Goal: Task Accomplishment & Management: Manage account settings

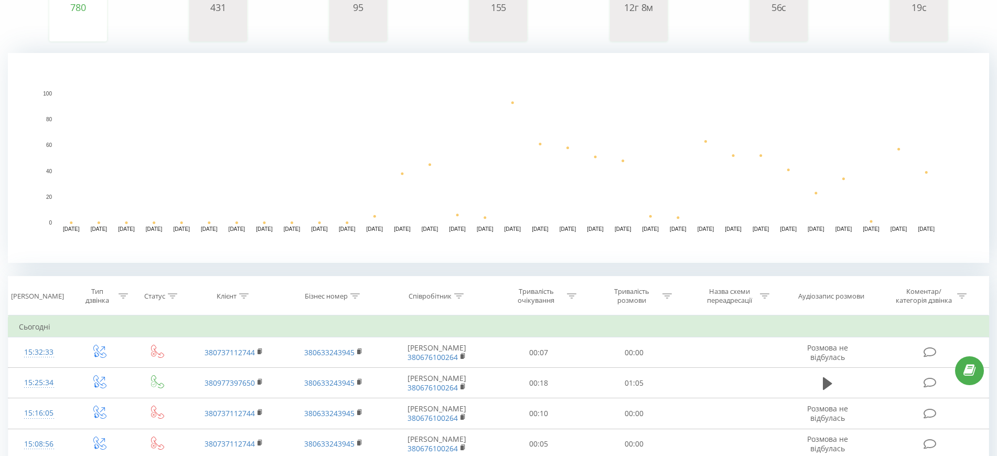
scroll to position [197, 0]
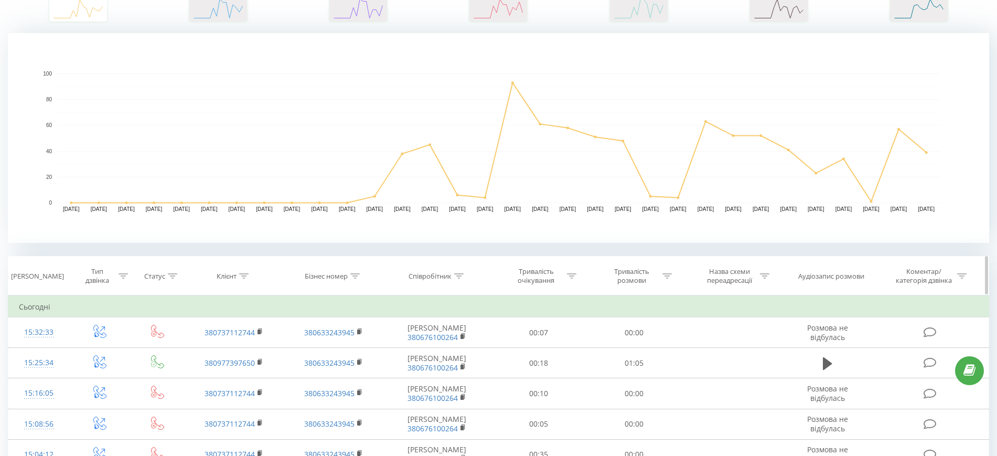
click at [354, 276] on icon at bounding box center [354, 275] width 9 height 5
click at [349, 345] on input "text" at bounding box center [333, 351] width 92 height 18
paste input "380675631888"
type input "380675631888"
click at [365, 369] on span "OK" at bounding box center [355, 371] width 29 height 16
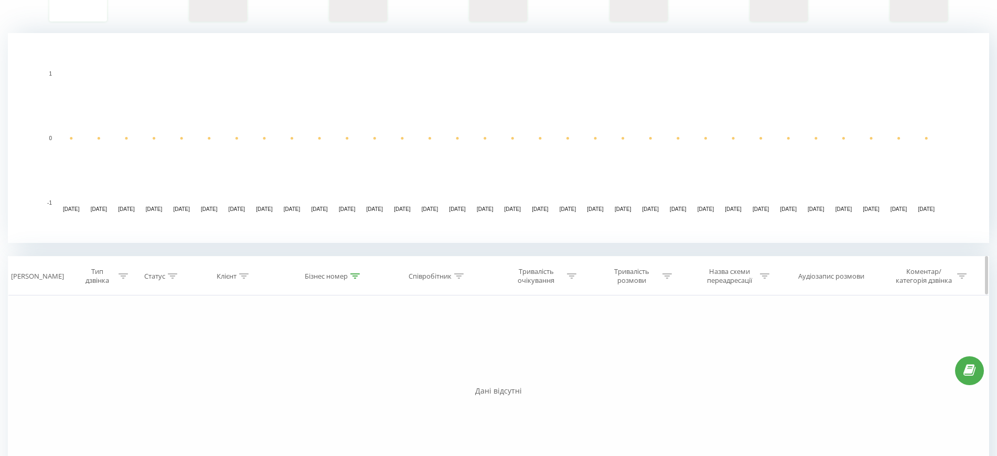
click at [351, 278] on div at bounding box center [354, 276] width 9 height 9
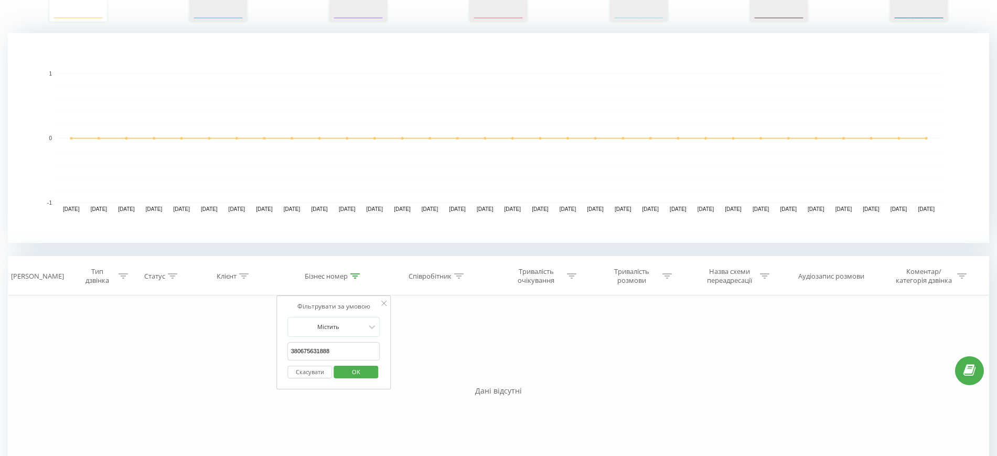
drag, startPoint x: 332, startPoint y: 349, endPoint x: 244, endPoint y: 353, distance: 88.7
click at [242, 353] on div "Фільтрувати за умовою Дорівнює Введіть значення Скасувати OK Фільтрувати за умо…" at bounding box center [498, 413] width 981 height 236
click at [387, 301] on div "Фільтрувати за умовою Містить Скасувати OK" at bounding box center [334, 342] width 114 height 94
click at [318, 371] on button "Скасувати" at bounding box center [310, 371] width 45 height 13
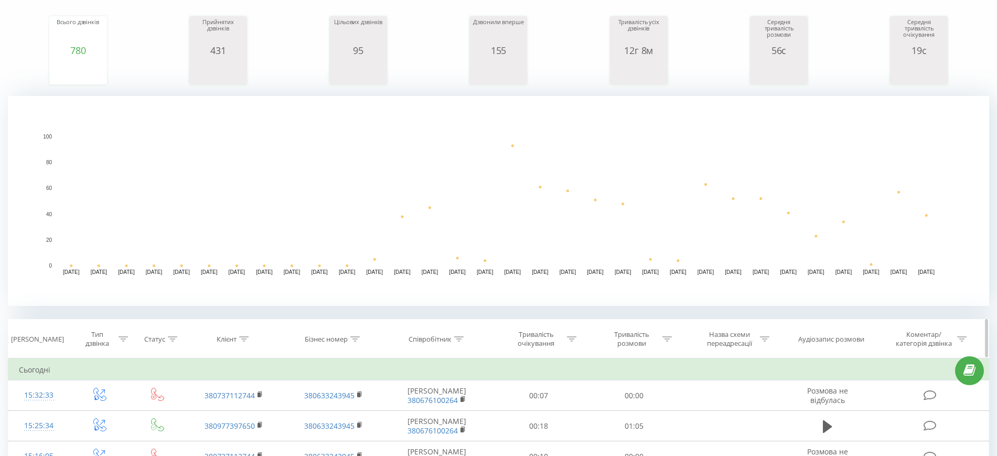
click at [463, 336] on icon at bounding box center [458, 338] width 9 height 5
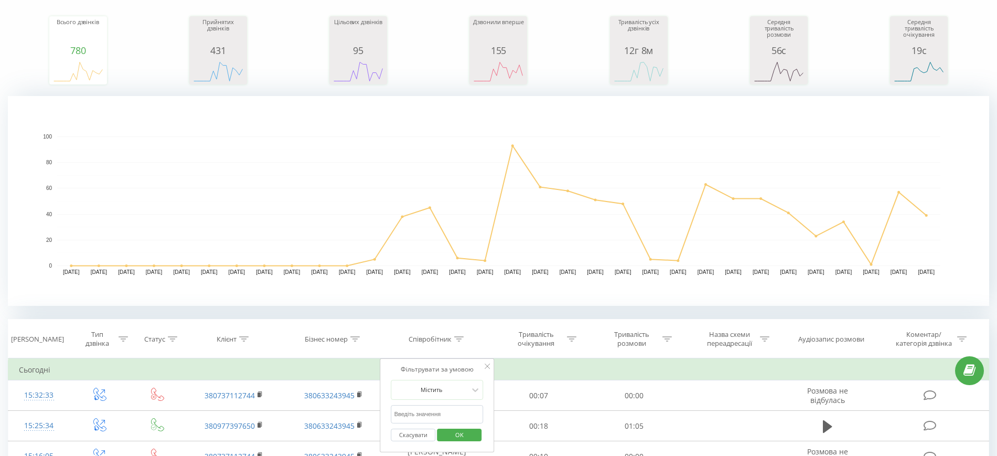
click at [424, 411] on input "text" at bounding box center [437, 414] width 92 height 18
paste input "380675631888"
type input "380675631888"
click at [462, 436] on span "OK" at bounding box center [459, 434] width 29 height 16
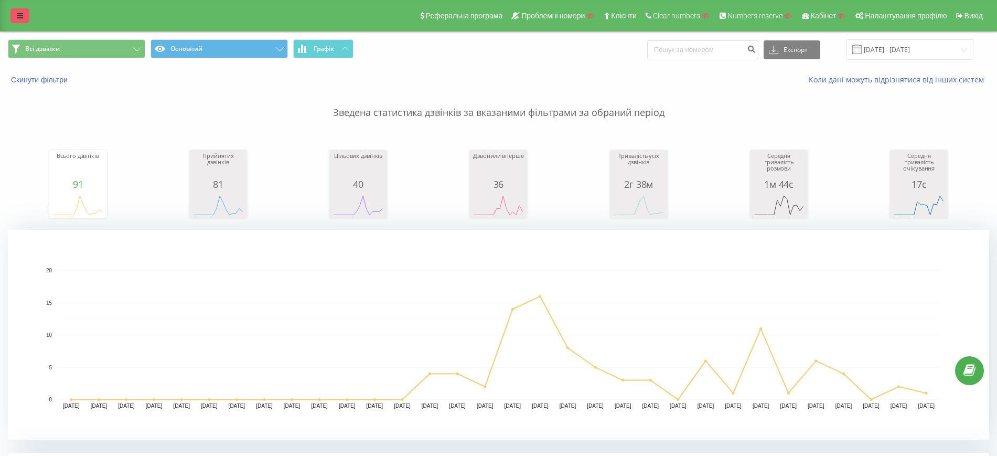
click at [22, 19] on icon at bounding box center [20, 15] width 6 height 7
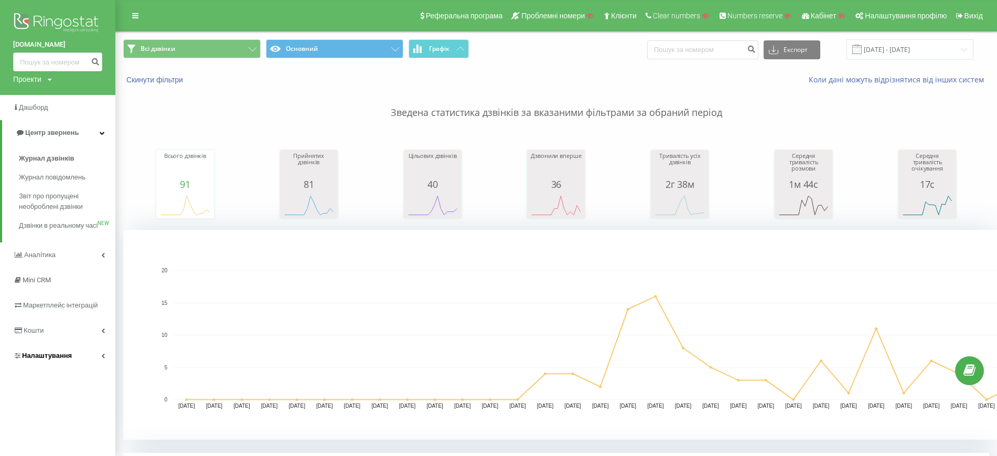
click at [78, 365] on link "Налаштування" at bounding box center [57, 355] width 115 height 25
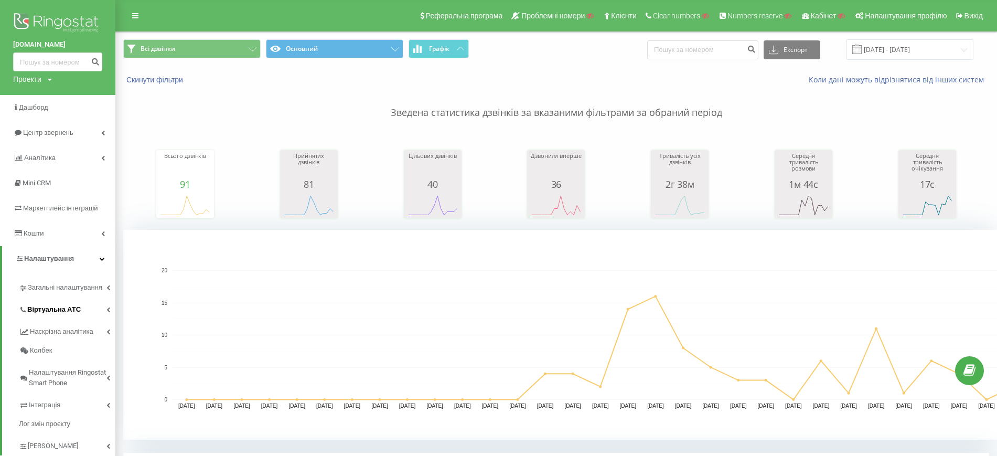
click at [59, 311] on span "Віртуальна АТС" at bounding box center [53, 309] width 53 height 10
click at [57, 309] on span "Віртуальна АТС" at bounding box center [53, 309] width 53 height 10
click at [53, 289] on span "Загальні налаштування" at bounding box center [67, 292] width 79 height 21
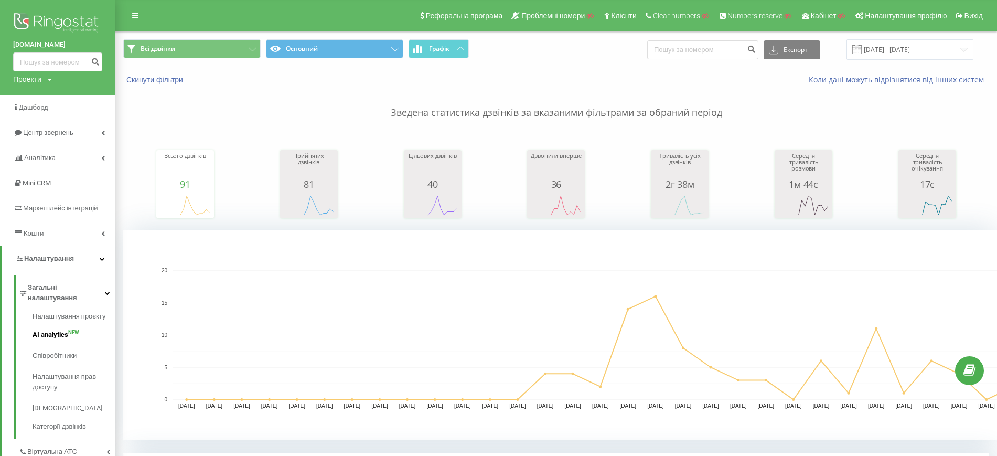
click at [56, 329] on span "AI analytics" at bounding box center [51, 334] width 36 height 10
drag, startPoint x: 69, startPoint y: 264, endPoint x: 63, endPoint y: 257, distance: 9.3
click at [68, 264] on span "Налаштування" at bounding box center [44, 258] width 59 height 10
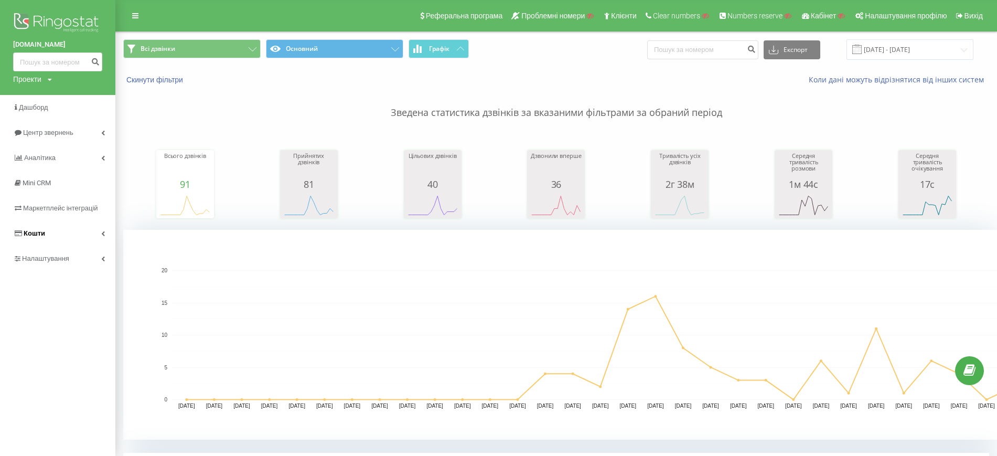
click at [40, 233] on span "Кошти" at bounding box center [34, 233] width 21 height 8
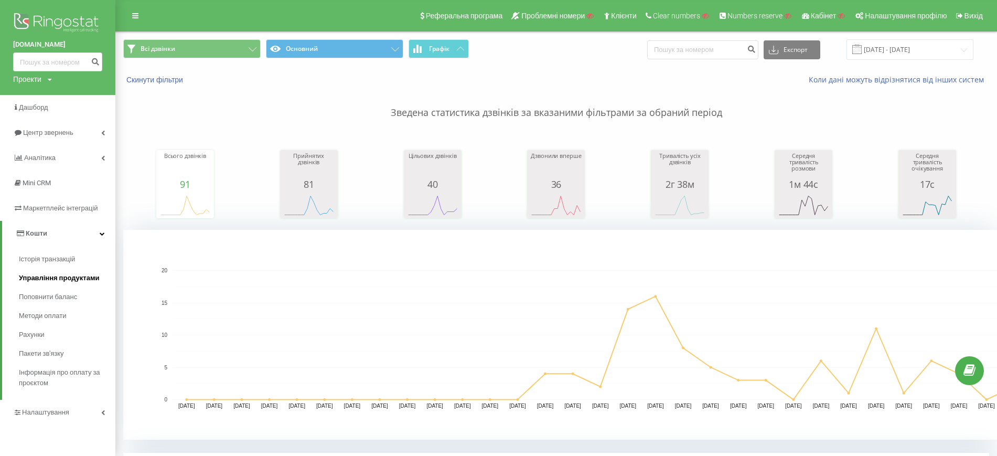
click at [41, 274] on span "Управління продуктами" at bounding box center [59, 278] width 81 height 10
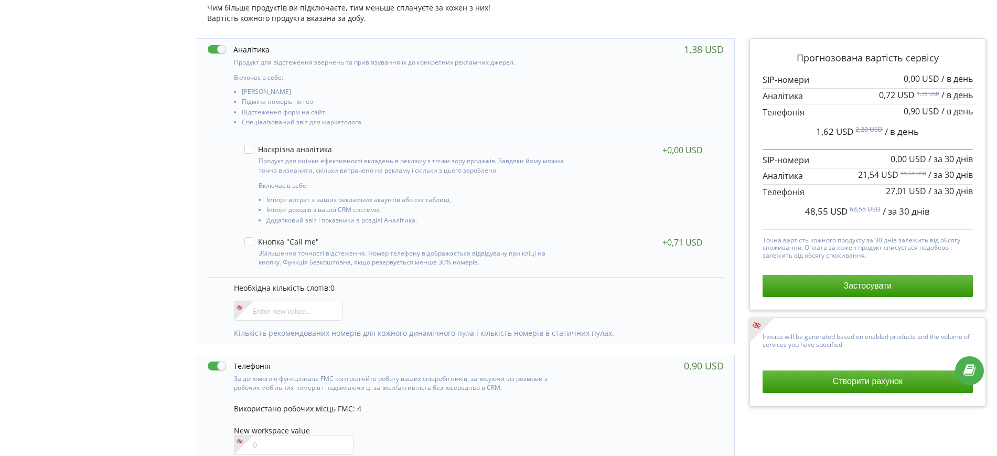
scroll to position [131, 0]
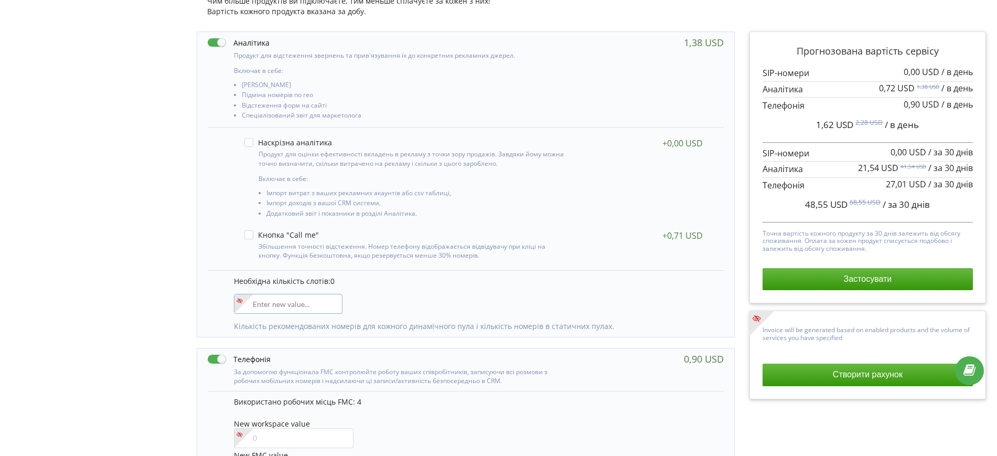
click at [285, 300] on input"] "number" at bounding box center [288, 304] width 109 height 20
drag, startPoint x: 806, startPoint y: 204, endPoint x: 827, endPoint y: 202, distance: 20.6
click at [827, 202] on span "48,55 USD" at bounding box center [826, 204] width 42 height 12
copy span "48,55"
click at [272, 301] on input"] "number" at bounding box center [288, 304] width 109 height 20
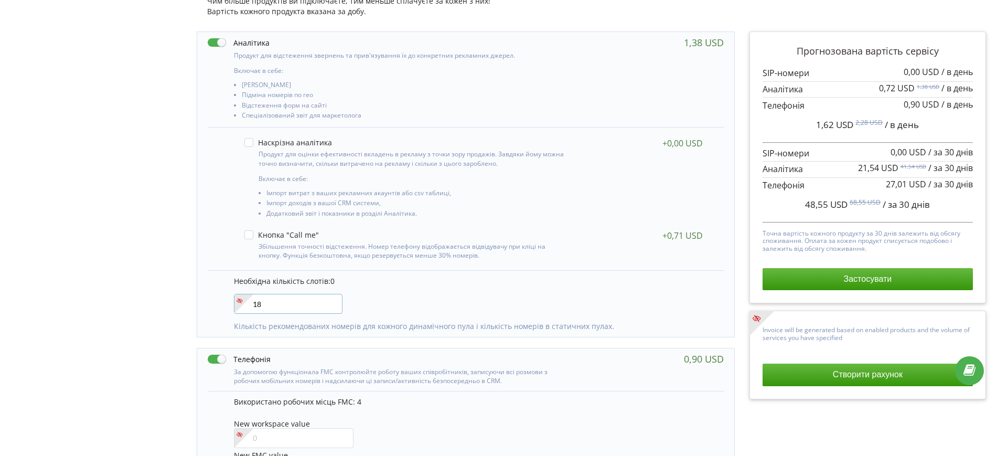
type input"] "18"
click at [116, 238] on div "Управління продуктами проєкту Оберіть продукти: Чим більше продуктів ви підключ…" at bounding box center [498, 305] width 989 height 722
click at [173, 274] on div "Управління продуктами проєкту Оберіть продукти: Чим більше продуктів ви підключ…" at bounding box center [498, 305] width 989 height 722
drag, startPoint x: 801, startPoint y: 204, endPoint x: 828, endPoint y: 204, distance: 26.7
click at [828, 204] on span "111,12 USD" at bounding box center [825, 204] width 48 height 12
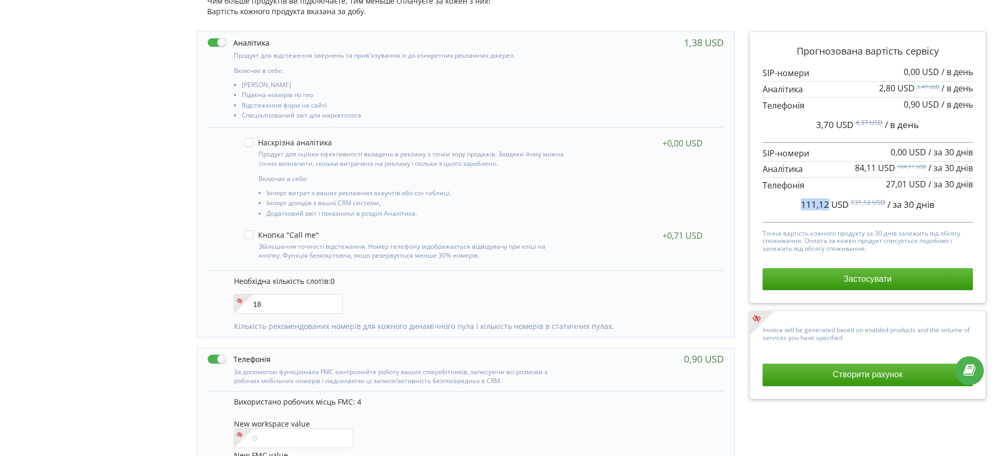
copy span "111,12"
click at [780, 425] on div "Прогнозована вартість сервісу 0,00 USD / в день 2,80 USD" at bounding box center [867, 345] width 251 height 642
click at [265, 309] on input"] "18" at bounding box center [288, 304] width 109 height 20
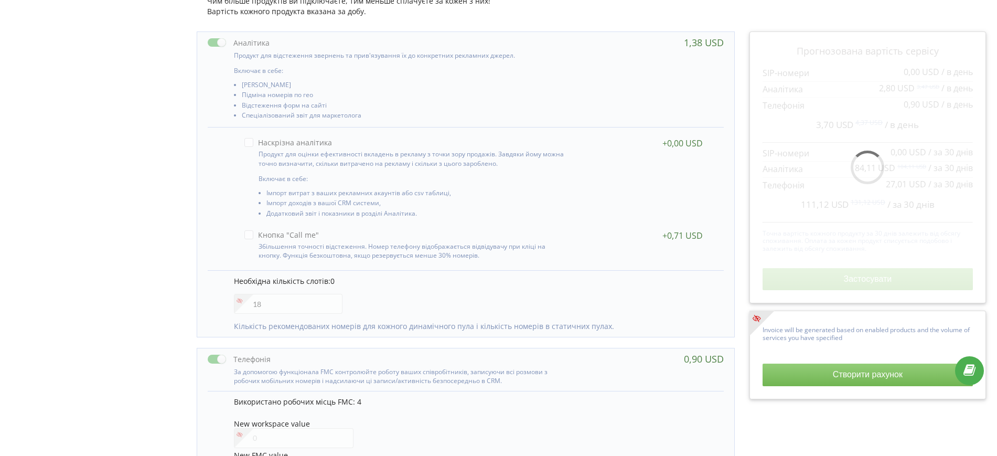
click at [218, 45] on label at bounding box center [239, 42] width 62 height 11
click at [274, 307] on div "18" at bounding box center [288, 304] width 109 height 20
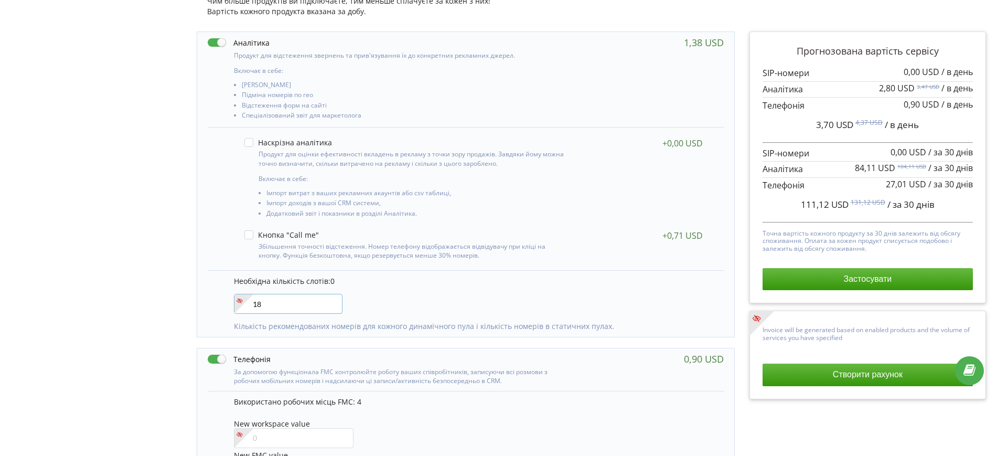
drag, startPoint x: 273, startPoint y: 302, endPoint x: 249, endPoint y: 303, distance: 24.1
click at [249, 303] on div "18" at bounding box center [288, 304] width 109 height 20
click at [184, 232] on div "Управління продуктами проєкту Оберіть продукти: Чим більше продуктів ви підключ…" at bounding box center [498, 305] width 989 height 722
drag, startPoint x: 219, startPoint y: 30, endPoint x: 220, endPoint y: 36, distance: 5.8
click at [219, 30] on div "0" at bounding box center [465, 345] width 553 height 642
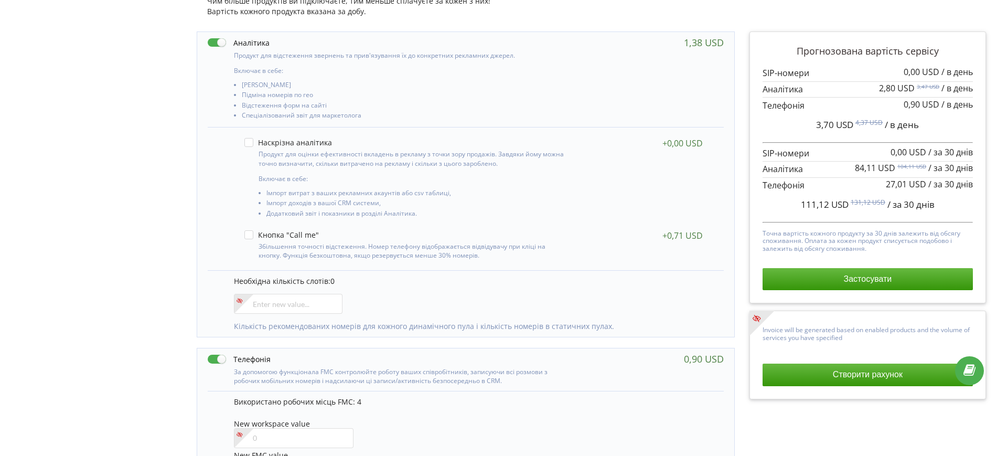
click at [220, 38] on label at bounding box center [239, 42] width 62 height 11
checkbox input "false"
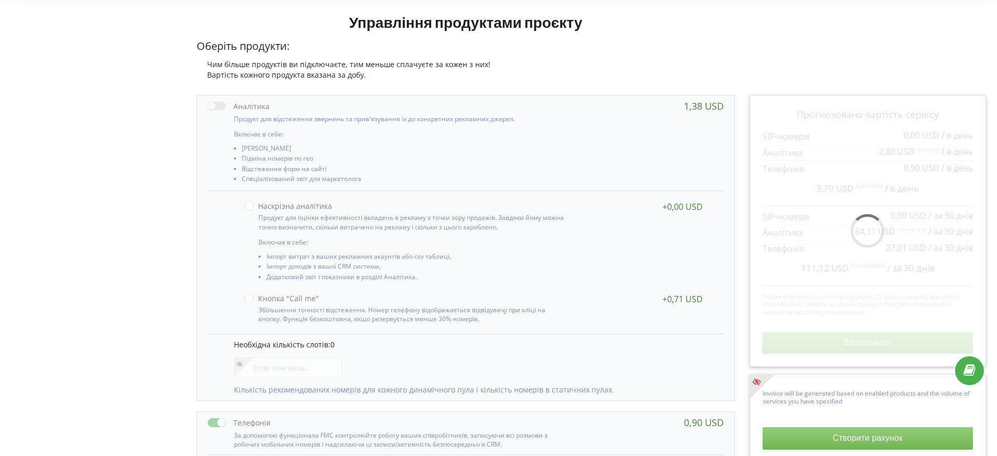
scroll to position [66, 0]
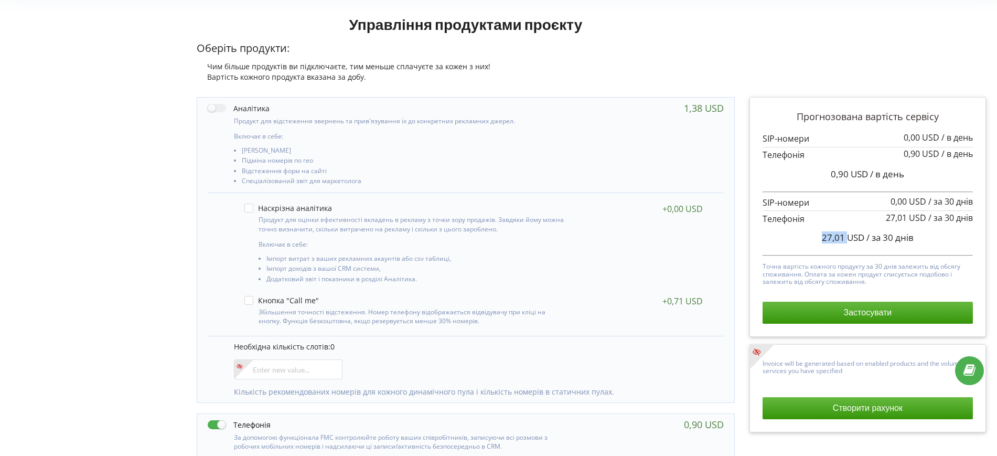
drag, startPoint x: 820, startPoint y: 239, endPoint x: 845, endPoint y: 237, distance: 25.2
click at [845, 237] on div "27,01 USD / за 30 днів" at bounding box center [867, 237] width 210 height 26
copy span "27,01"
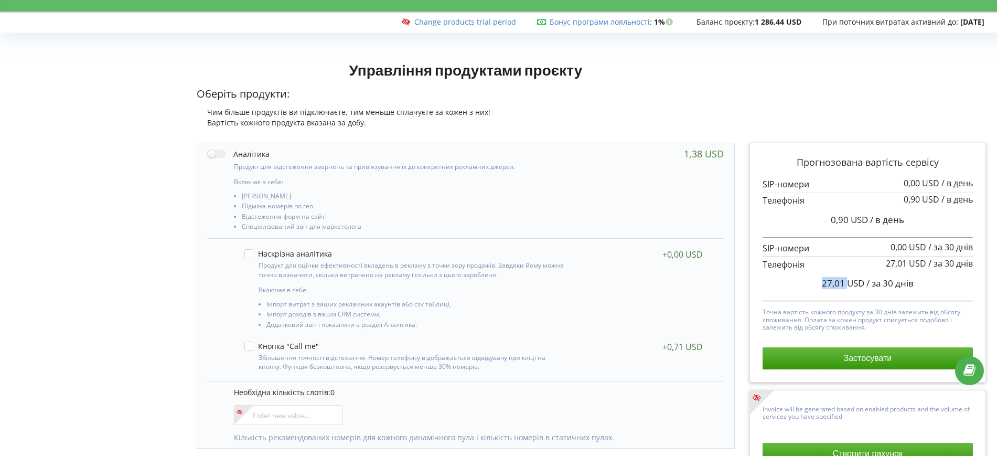
scroll to position [17, 0]
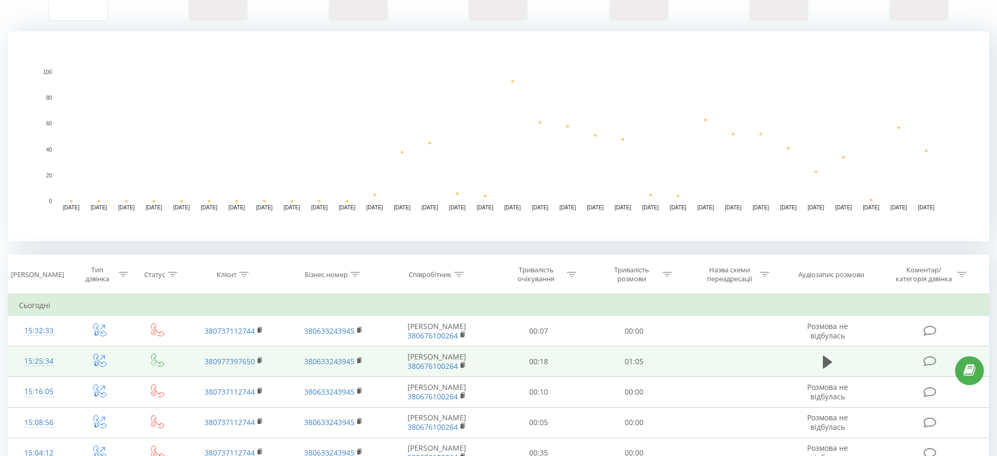
scroll to position [262, 0]
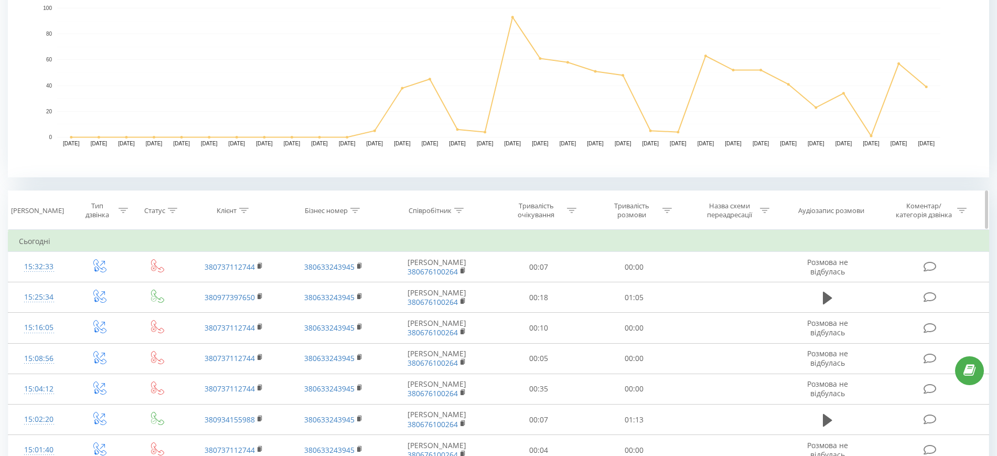
click at [458, 208] on icon at bounding box center [458, 210] width 9 height 5
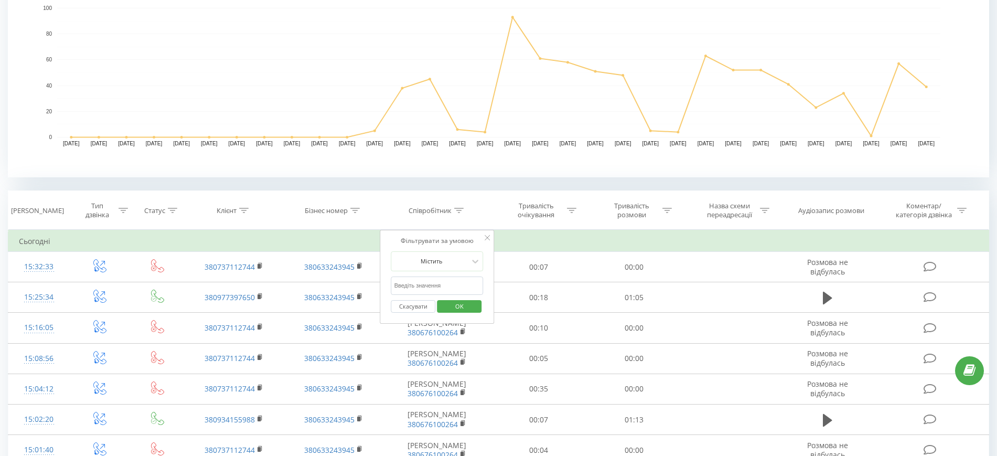
click at [451, 283] on input "text" at bounding box center [437, 285] width 92 height 18
paste input "380675631888"
type input "380675631888"
click at [450, 304] on span "OK" at bounding box center [459, 306] width 29 height 16
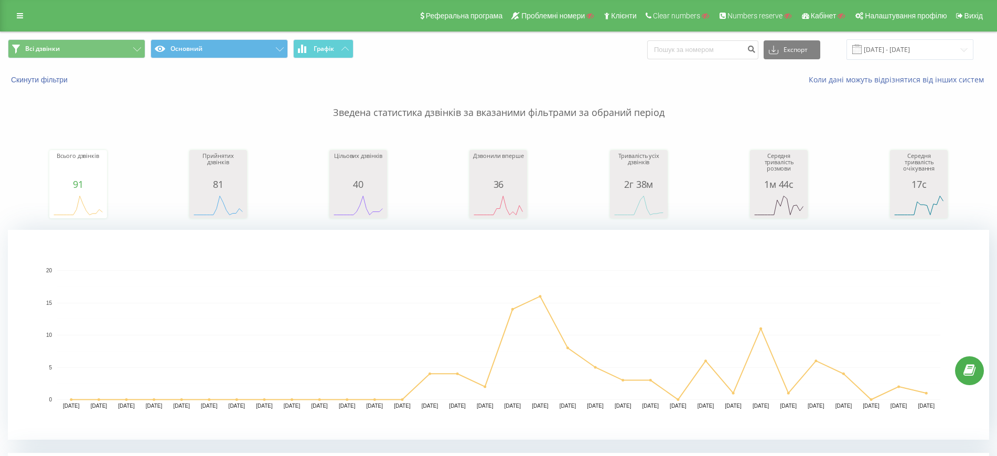
drag, startPoint x: 25, startPoint y: 10, endPoint x: 25, endPoint y: 24, distance: 13.6
click at [25, 10] on link at bounding box center [19, 15] width 19 height 15
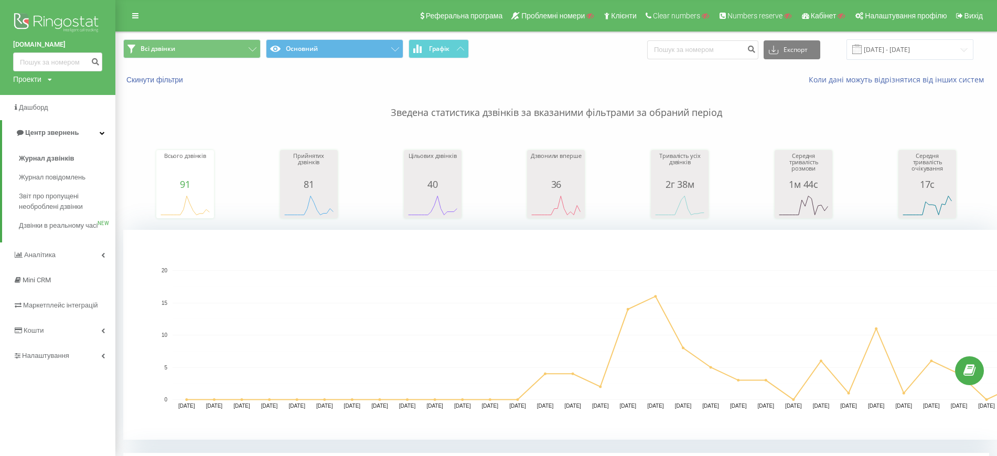
click at [40, 79] on div "Проекти" at bounding box center [27, 79] width 28 height 10
click at [44, 92] on input "text" at bounding box center [42, 95] width 52 height 15
paste input "apslogos.com"
type input "apslogos.com"
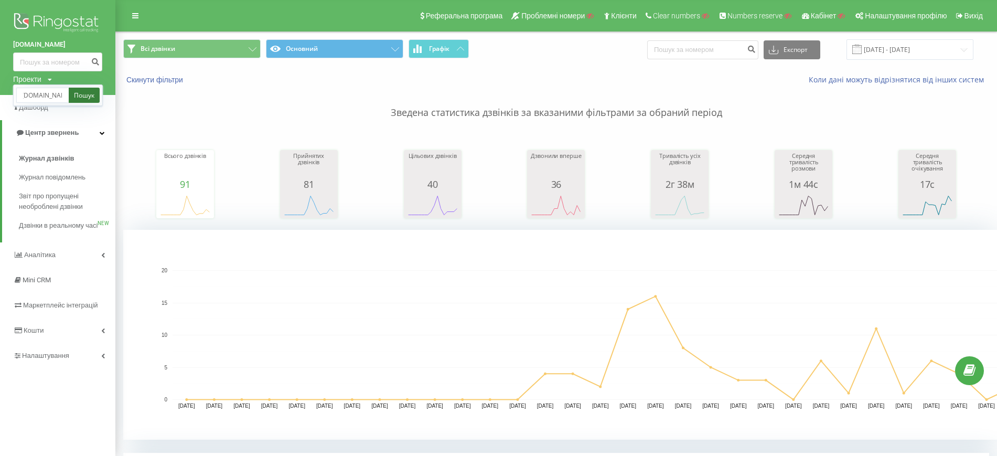
click at [77, 95] on link "Пошук" at bounding box center [84, 95] width 31 height 15
